Goal: Complete application form: Complete application form

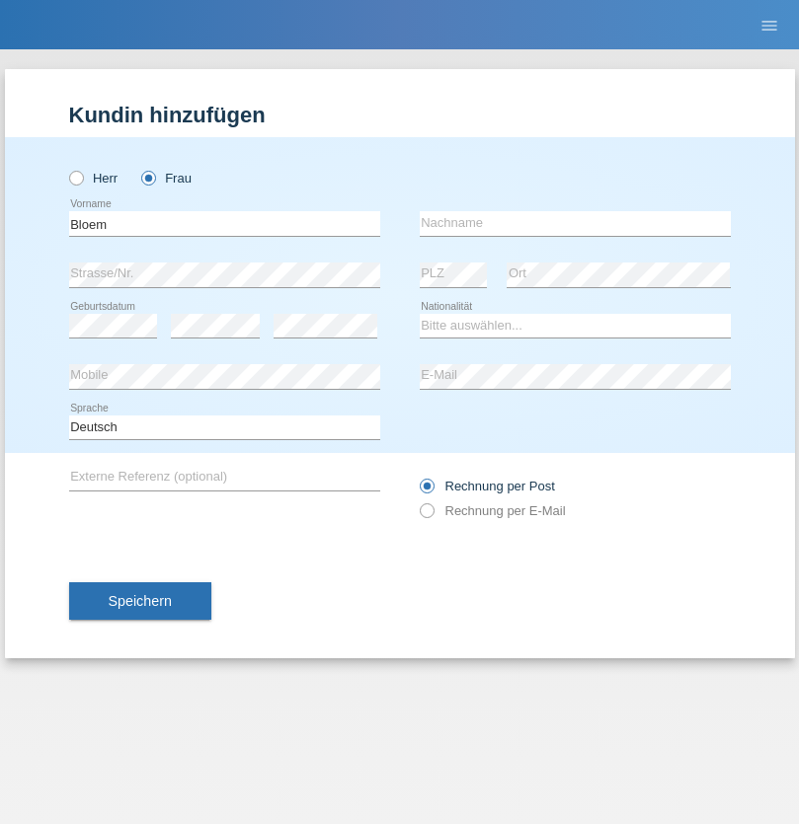
type input "Bloem"
click at [575, 223] on input "text" at bounding box center [575, 223] width 311 height 25
type input "[PERSON_NAME]"
select select "PT"
select select "C"
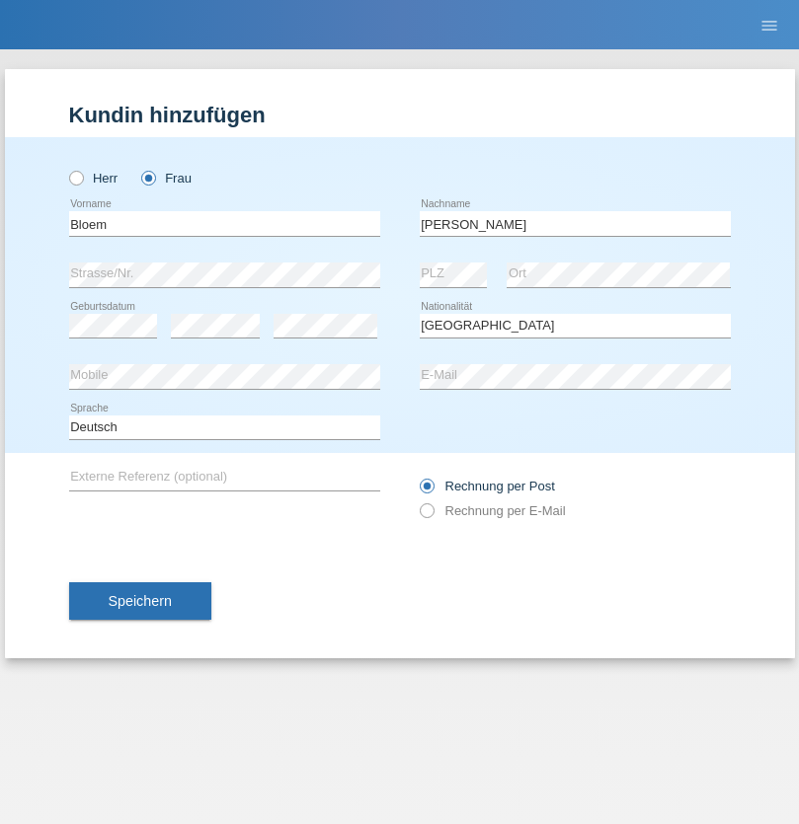
select select "01"
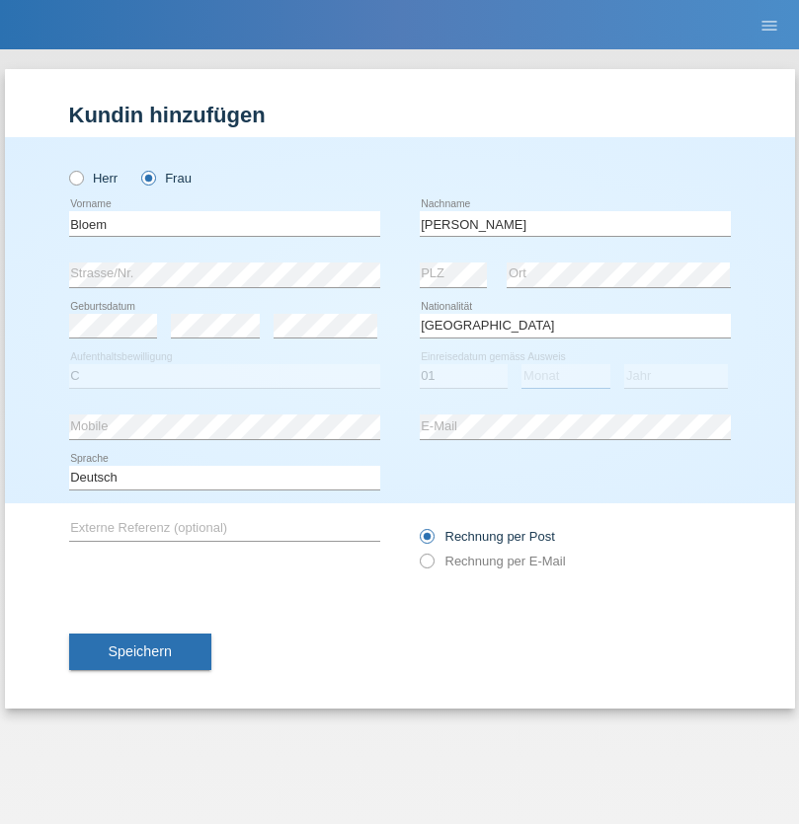
select select "01"
select select "2005"
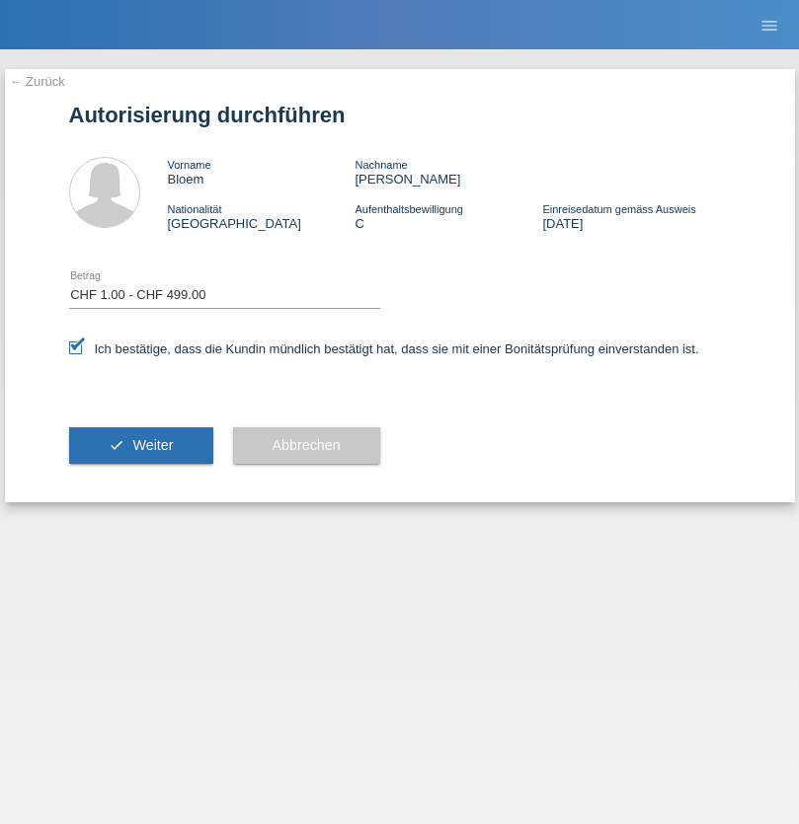
select select "1"
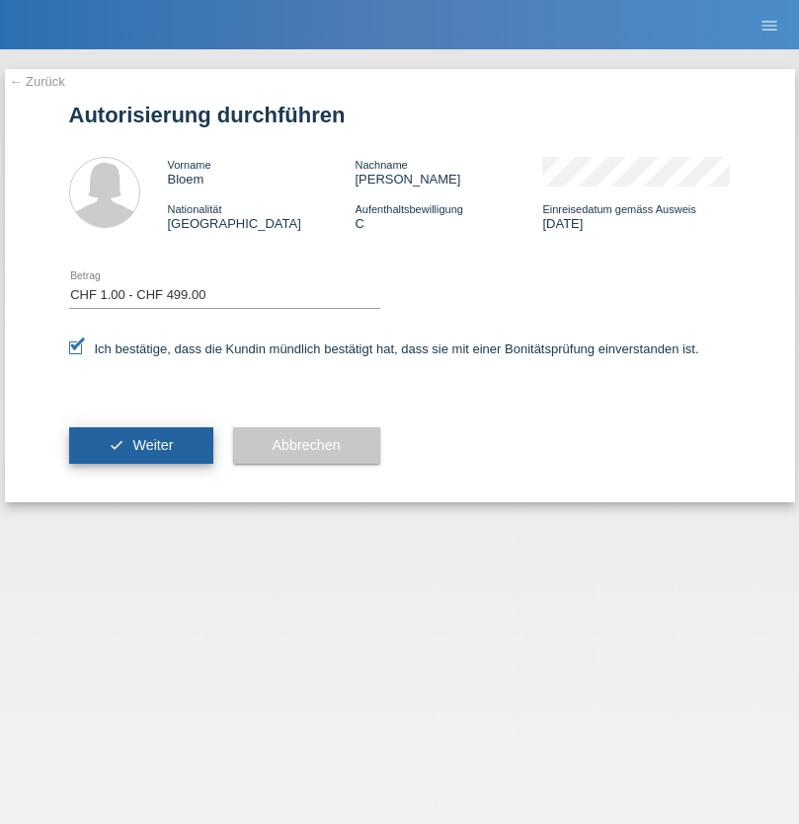
click at [140, 445] on span "Weiter" at bounding box center [152, 445] width 40 height 16
